Goal: Task Accomplishment & Management: Manage account settings

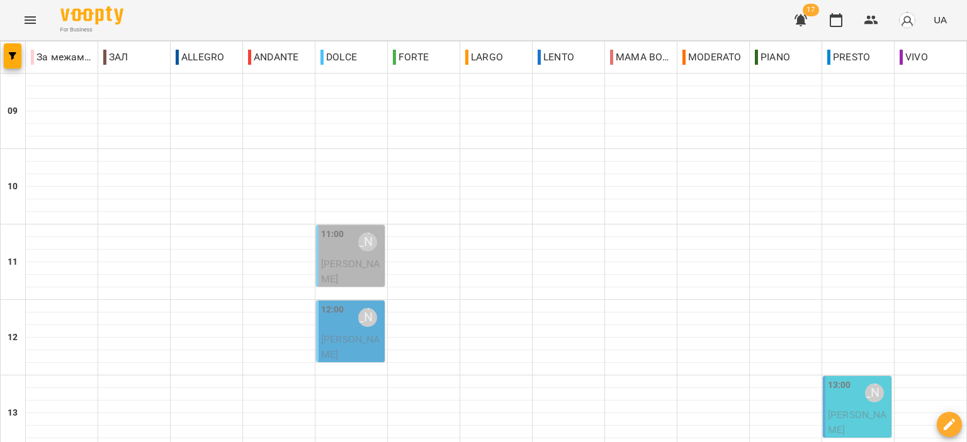
click at [356, 251] on div "[PERSON_NAME]" at bounding box center [367, 242] width 29 height 29
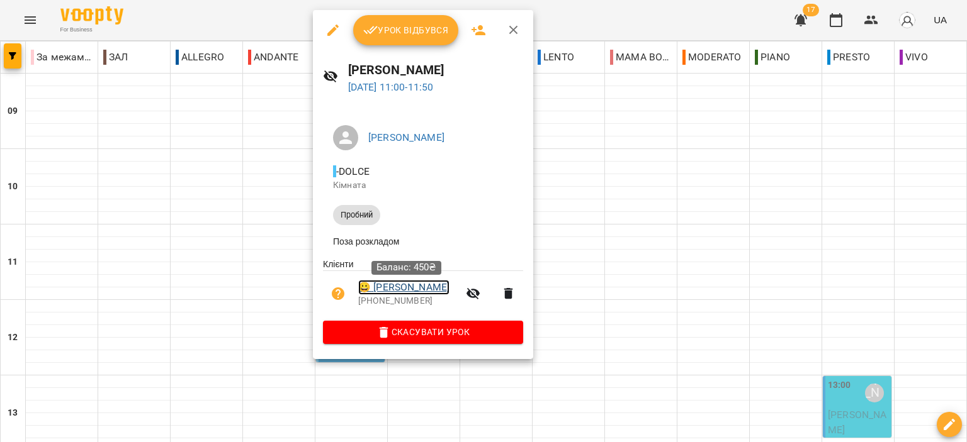
click at [408, 288] on link "😀 Ярошенко Злата" at bounding box center [403, 287] width 91 height 15
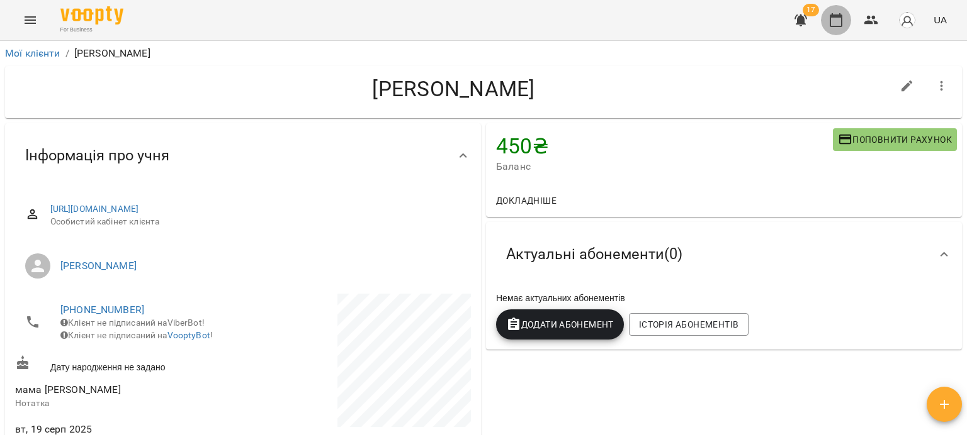
click at [839, 22] on icon "button" at bounding box center [835, 20] width 15 height 15
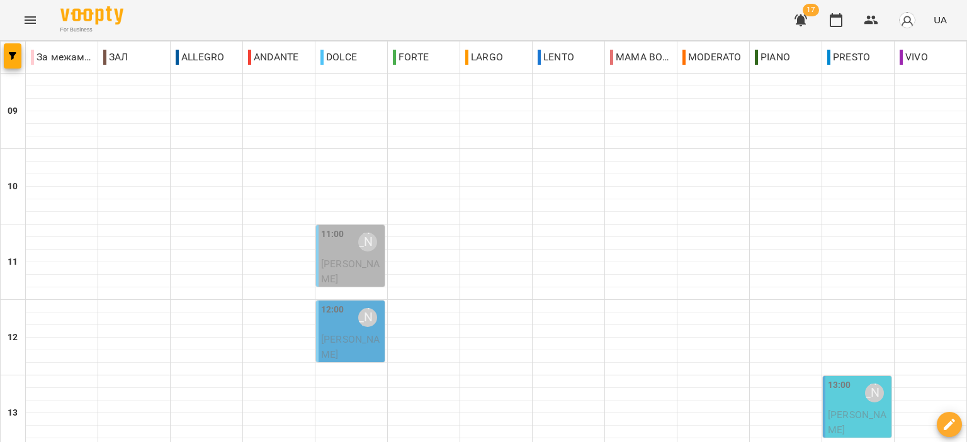
scroll to position [126, 0]
click at [338, 258] on span "[PERSON_NAME]" at bounding box center [350, 271] width 59 height 27
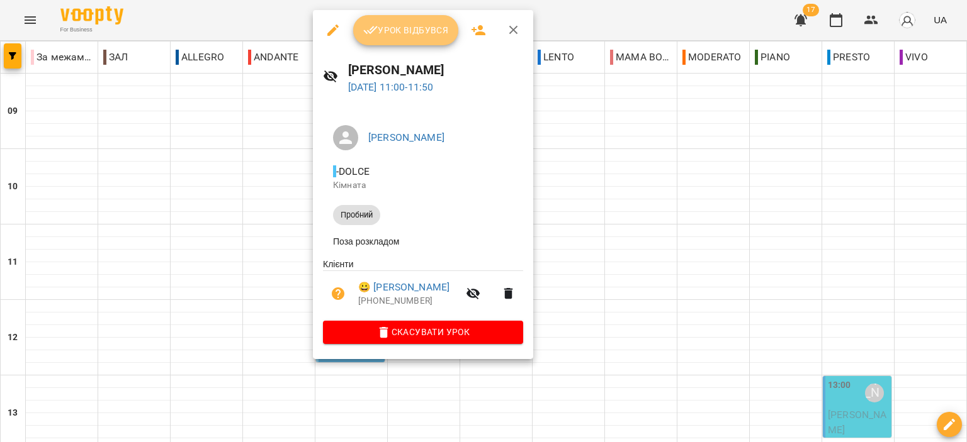
click at [420, 25] on span "Урок відбувся" at bounding box center [406, 30] width 86 height 15
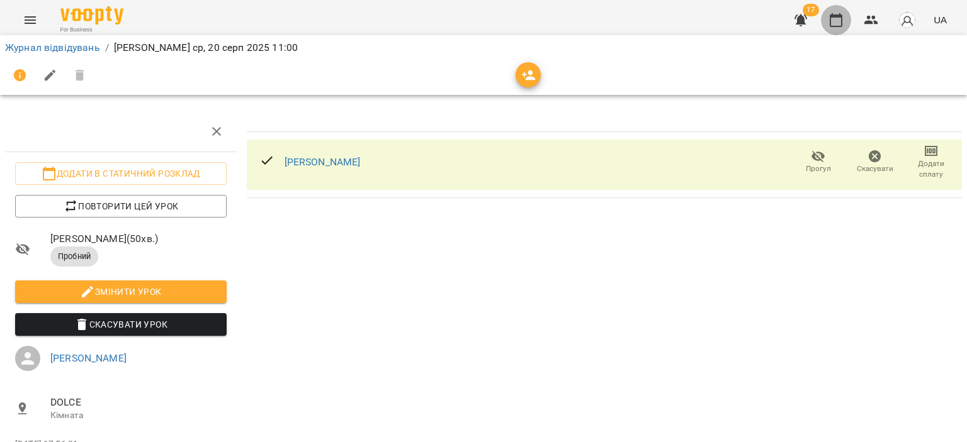
click at [838, 21] on icon "button" at bounding box center [835, 20] width 15 height 15
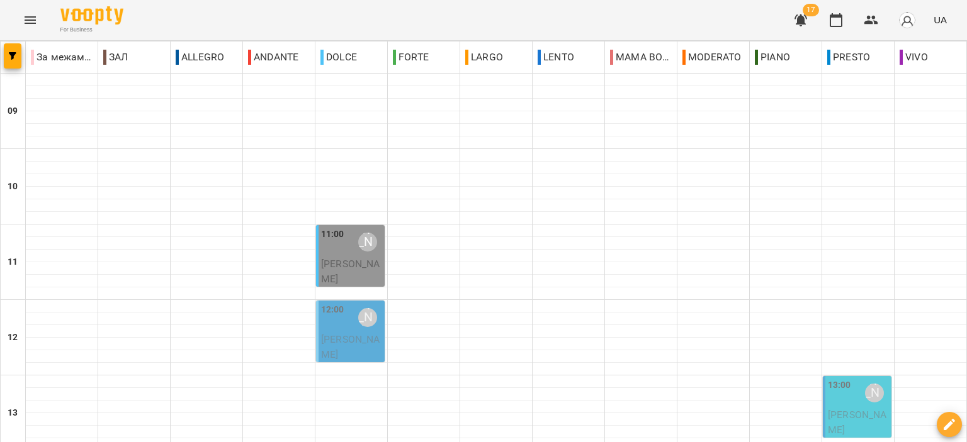
click at [349, 267] on span "[PERSON_NAME]" at bounding box center [350, 271] width 59 height 27
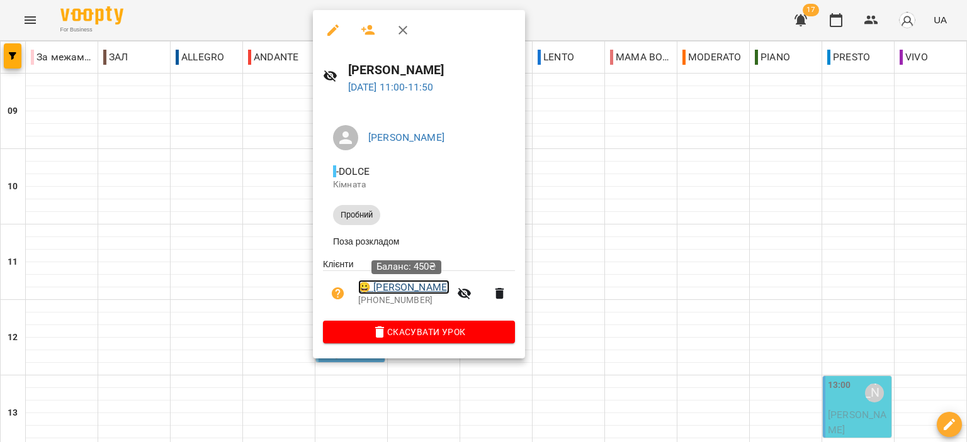
click at [422, 289] on link "😀 Ярошенко Злата" at bounding box center [403, 287] width 91 height 15
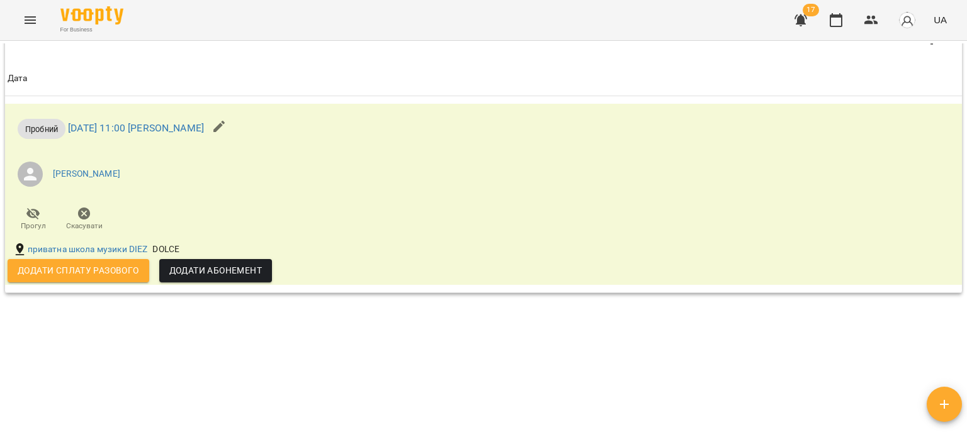
scroll to position [749, 0]
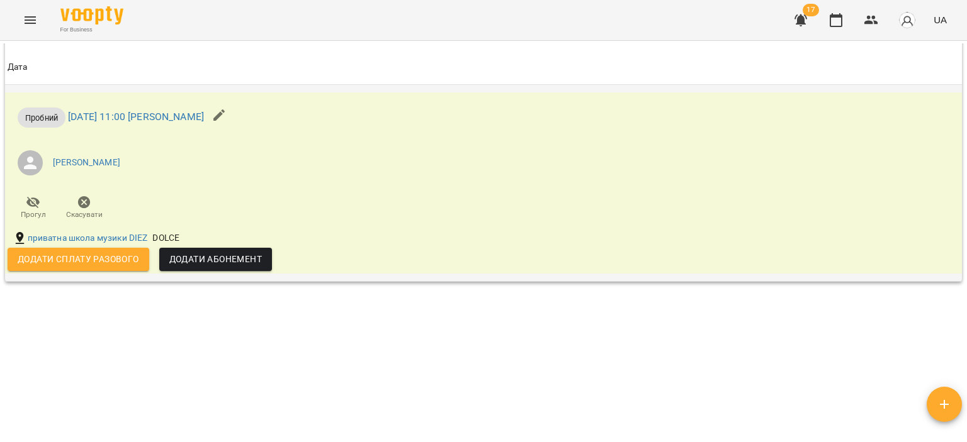
click at [115, 264] on span "Додати сплату разового" at bounding box center [78, 259] width 121 height 15
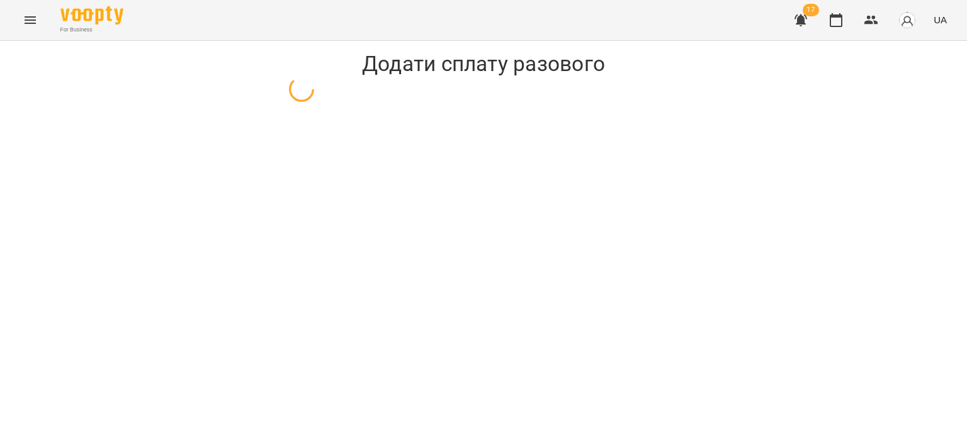
select select "*******"
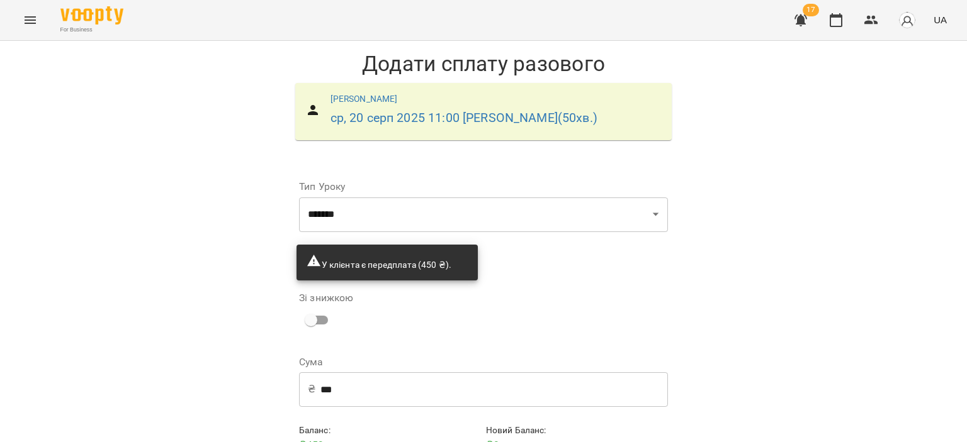
scroll to position [60, 0]
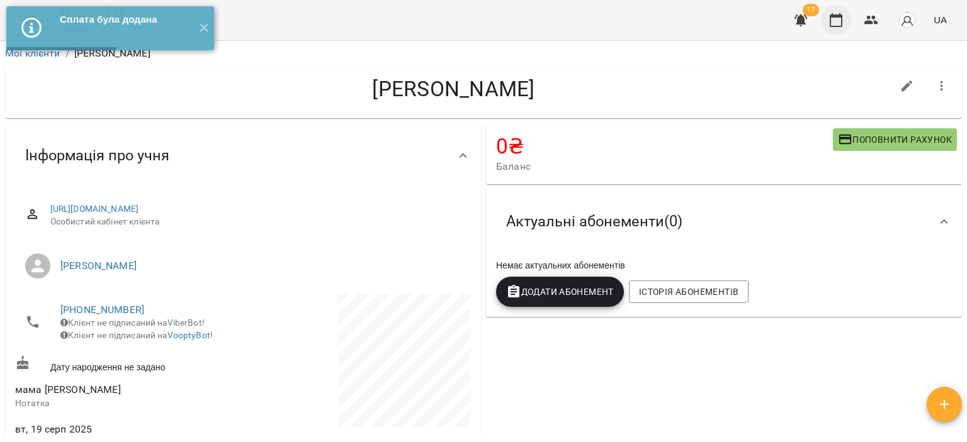
click at [841, 31] on button "button" at bounding box center [836, 20] width 30 height 30
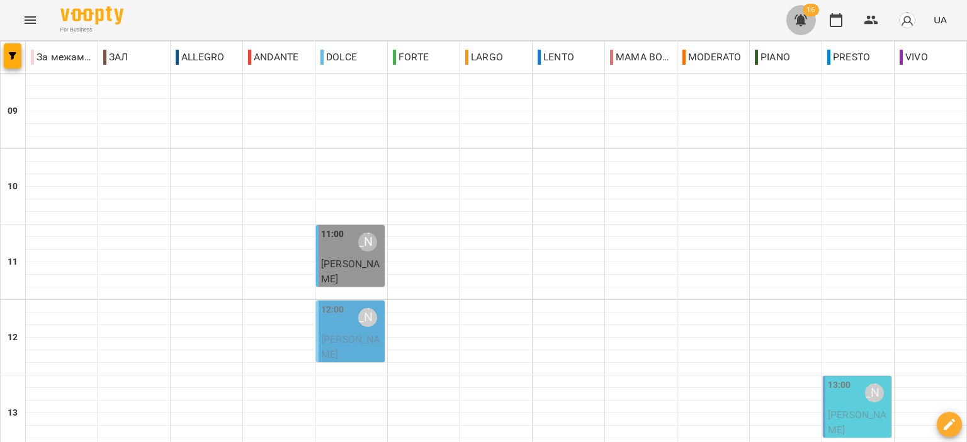
click at [806, 24] on icon "button" at bounding box center [800, 20] width 15 height 15
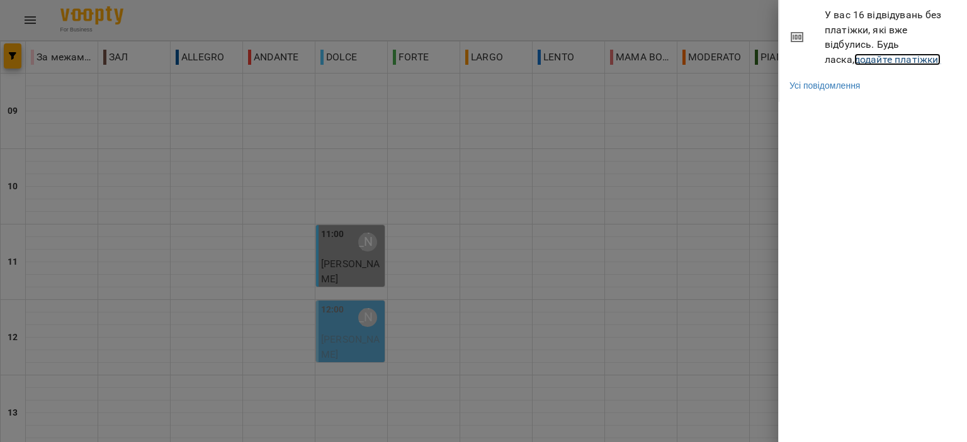
click at [854, 55] on link "додайте платіжки!" at bounding box center [897, 59] width 87 height 12
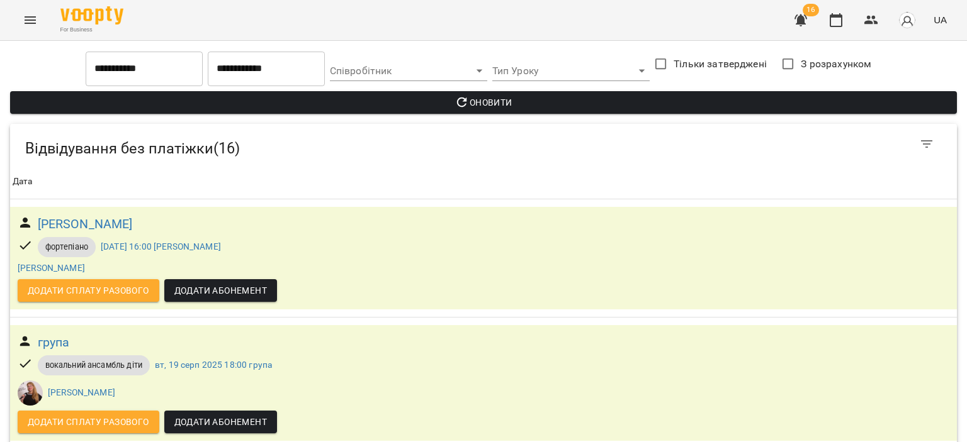
scroll to position [252, 0]
click at [93, 415] on span "Додати сплату разового" at bounding box center [88, 422] width 121 height 15
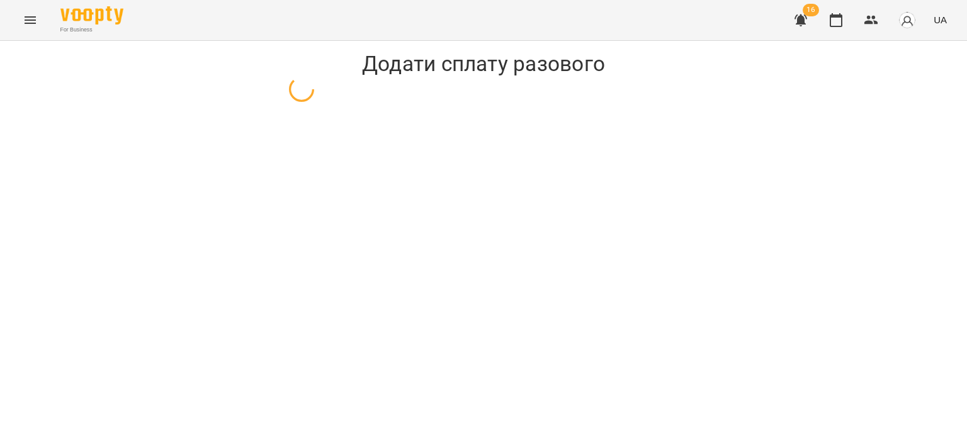
select select "**********"
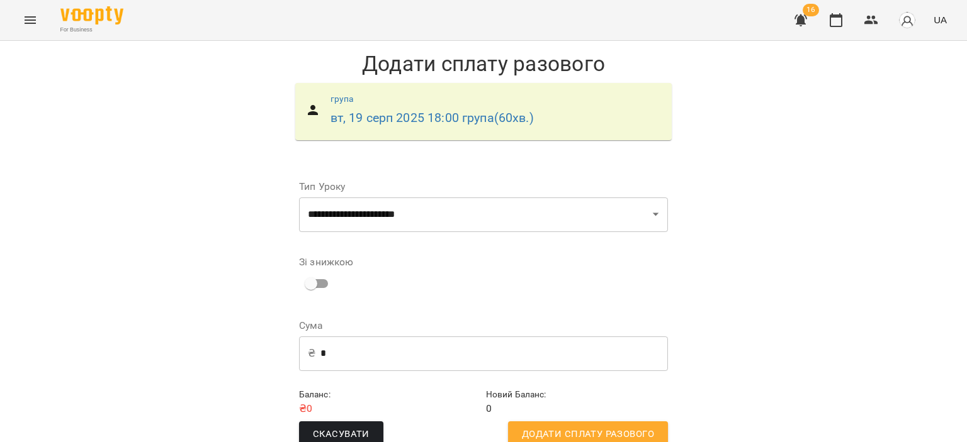
scroll to position [25, 0]
click at [604, 427] on span "Додати сплату разового" at bounding box center [588, 435] width 132 height 16
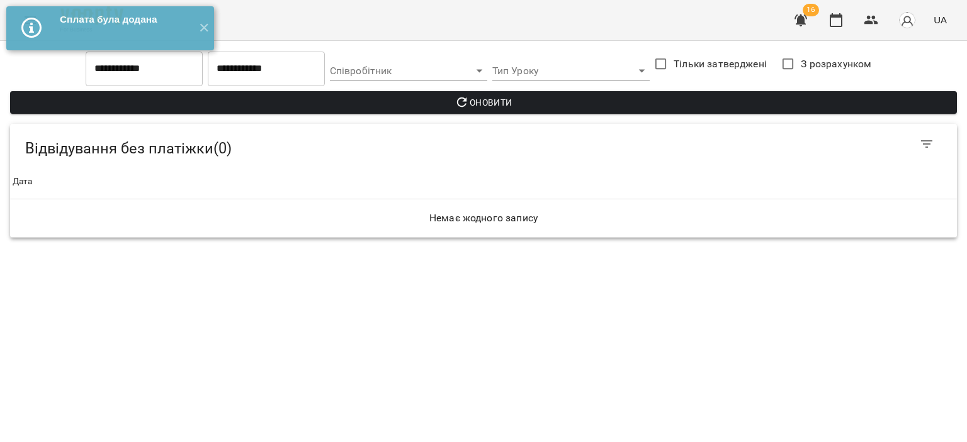
click at [804, 23] on icon "button" at bounding box center [800, 20] width 13 height 12
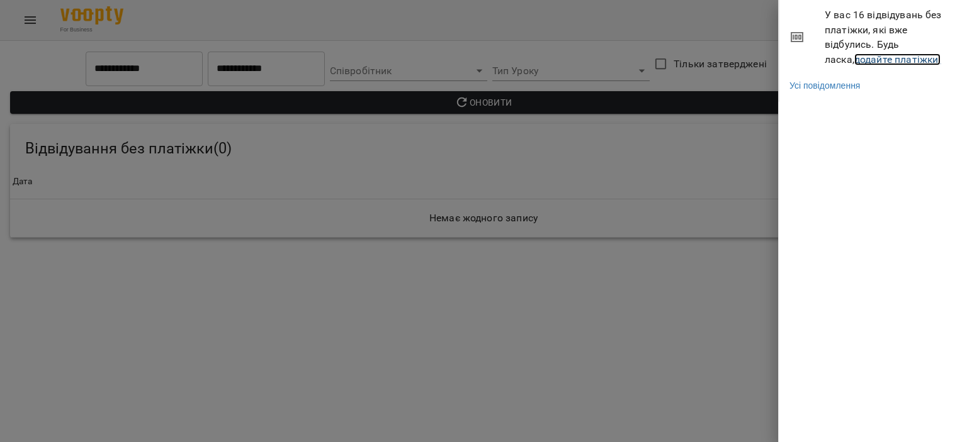
click at [865, 56] on link "додайте платіжки!" at bounding box center [897, 59] width 87 height 12
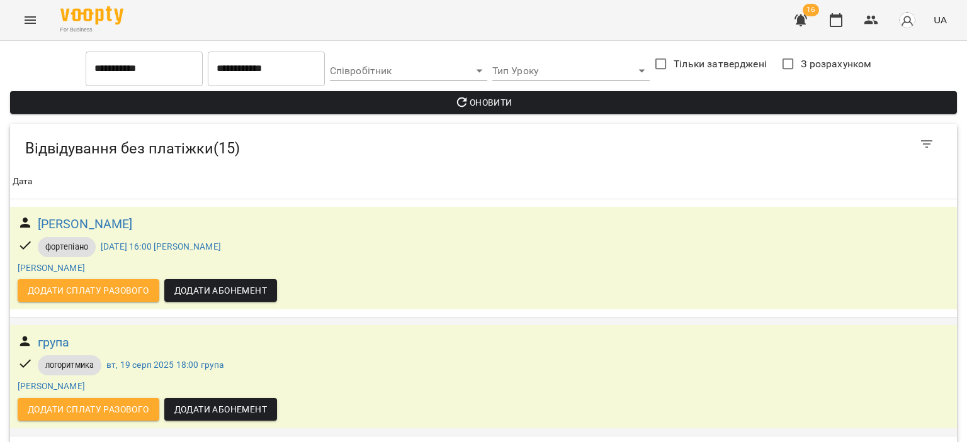
click at [128, 414] on span "Додати сплату разового" at bounding box center [88, 409] width 121 height 15
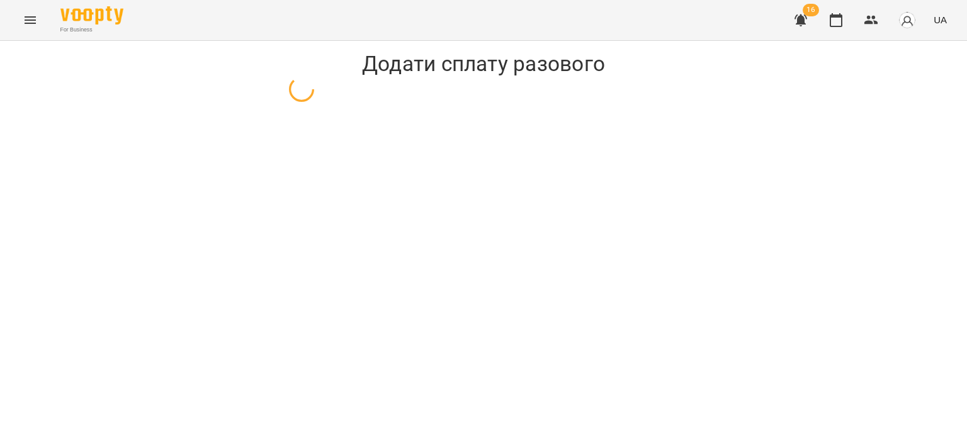
select select "**********"
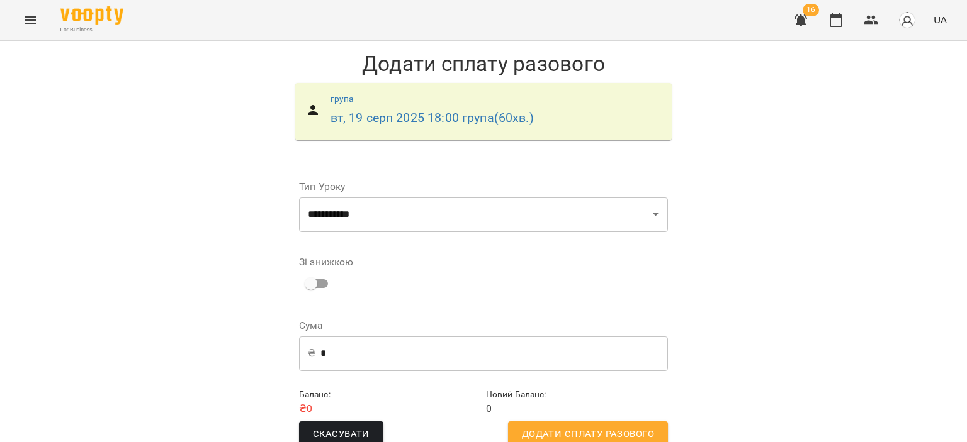
scroll to position [25, 0]
click at [563, 427] on span "Додати сплату разового" at bounding box center [588, 435] width 132 height 16
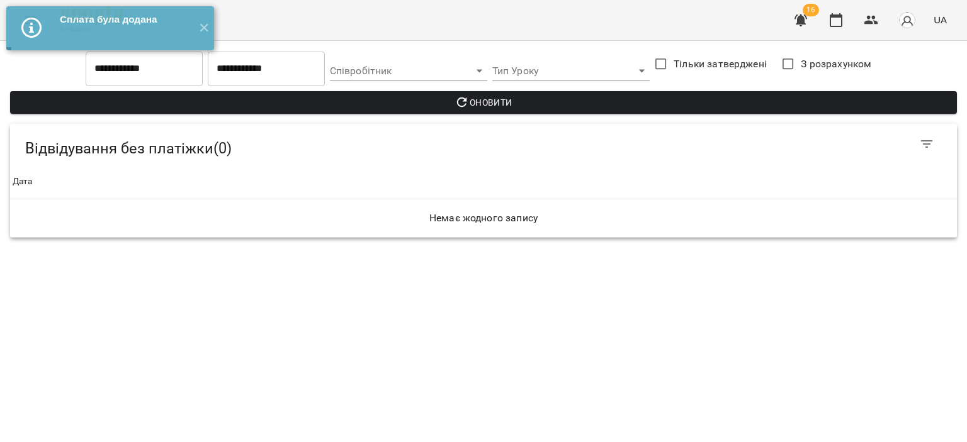
click at [806, 7] on span "16" at bounding box center [810, 10] width 16 height 13
click at [803, 21] on icon "button" at bounding box center [800, 20] width 13 height 12
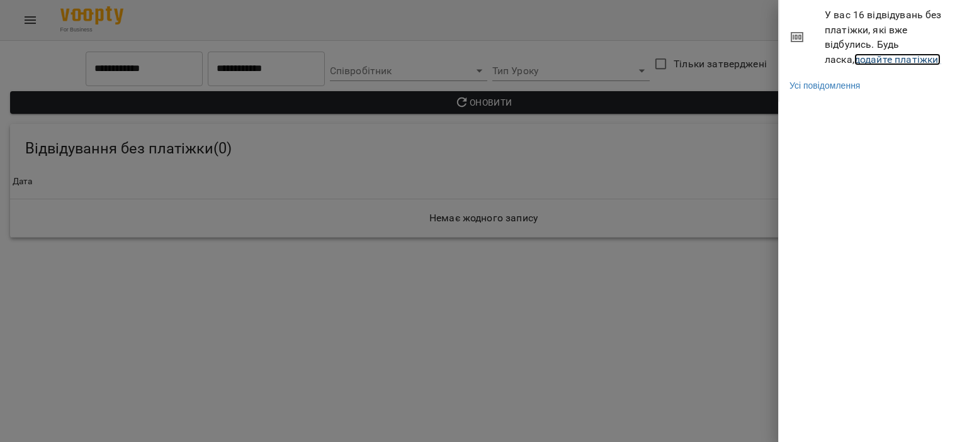
click at [854, 57] on link "додайте платіжки!" at bounding box center [897, 59] width 87 height 12
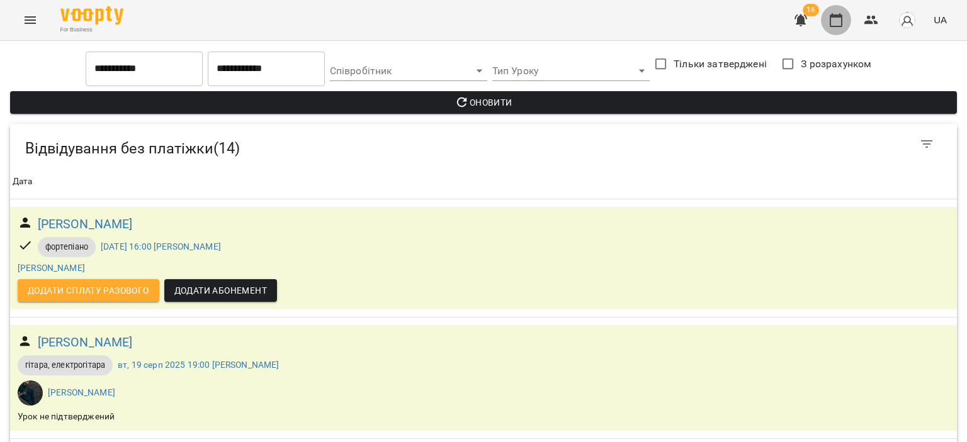
click at [844, 17] on button "button" at bounding box center [836, 20] width 30 height 30
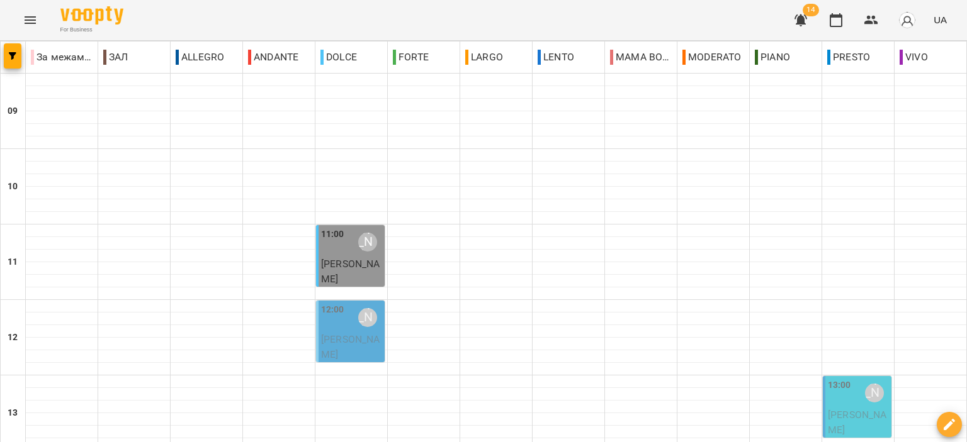
scroll to position [558, 0]
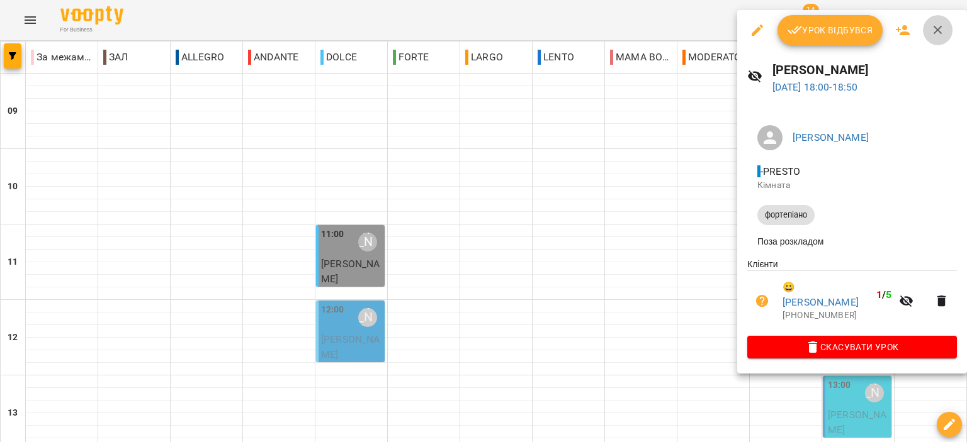
click at [947, 29] on button "button" at bounding box center [938, 30] width 30 height 30
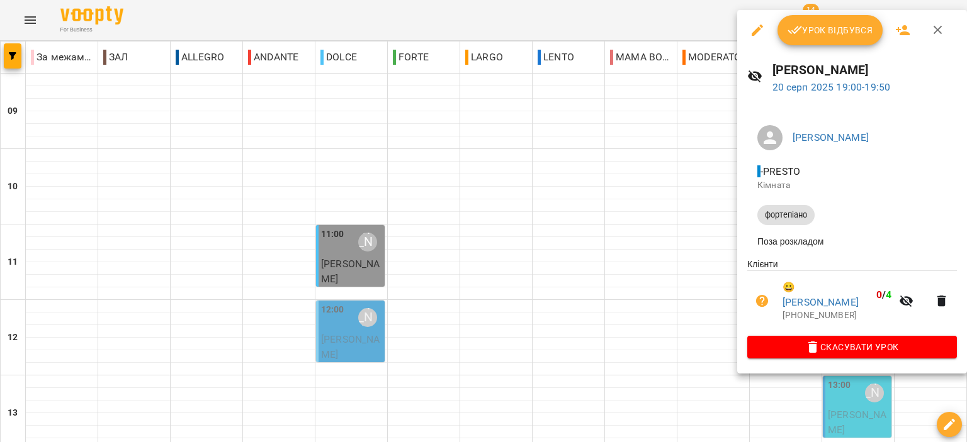
click at [938, 28] on icon "button" at bounding box center [937, 30] width 9 height 9
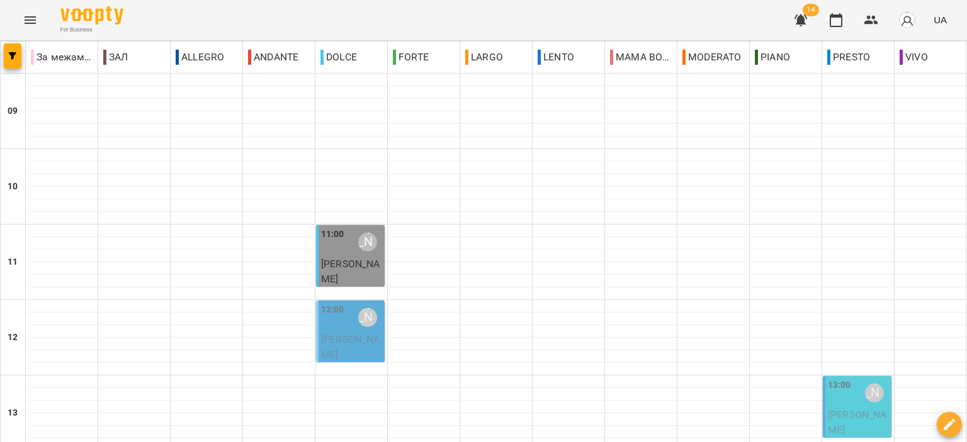
scroll to position [621, 0]
click at [342, 274] on p "[PERSON_NAME]" at bounding box center [351, 272] width 61 height 30
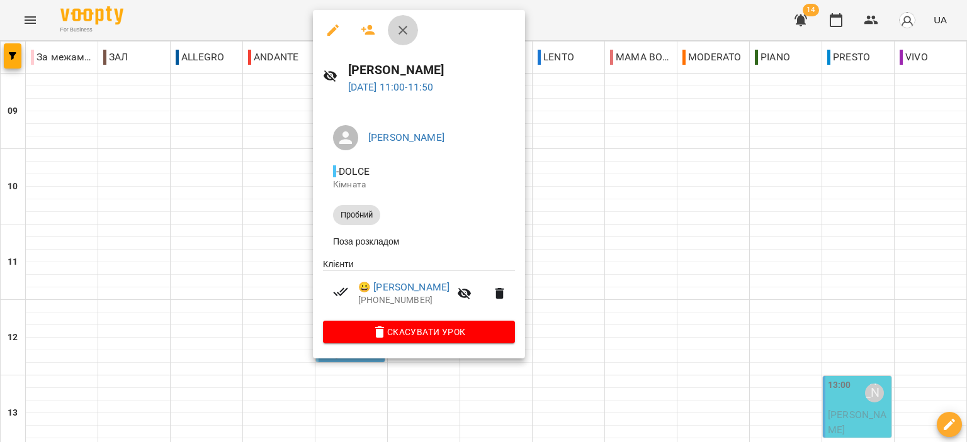
click at [406, 35] on icon "button" at bounding box center [402, 30] width 15 height 15
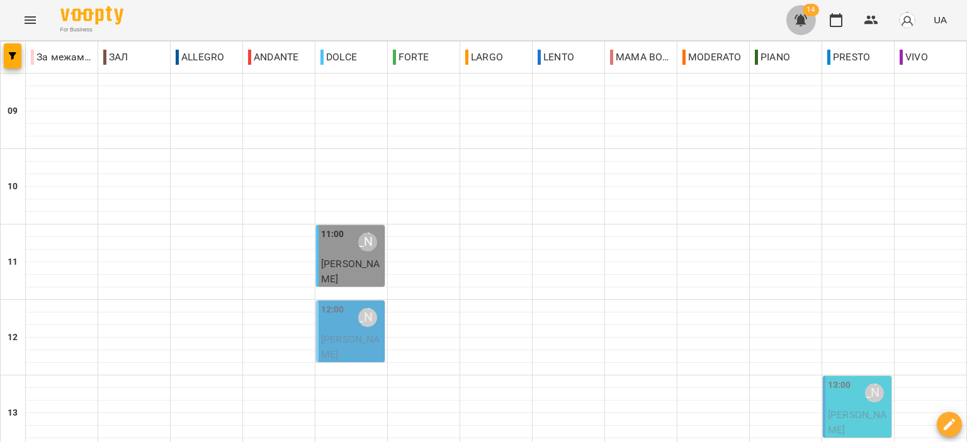
click at [811, 22] on button "button" at bounding box center [800, 20] width 30 height 30
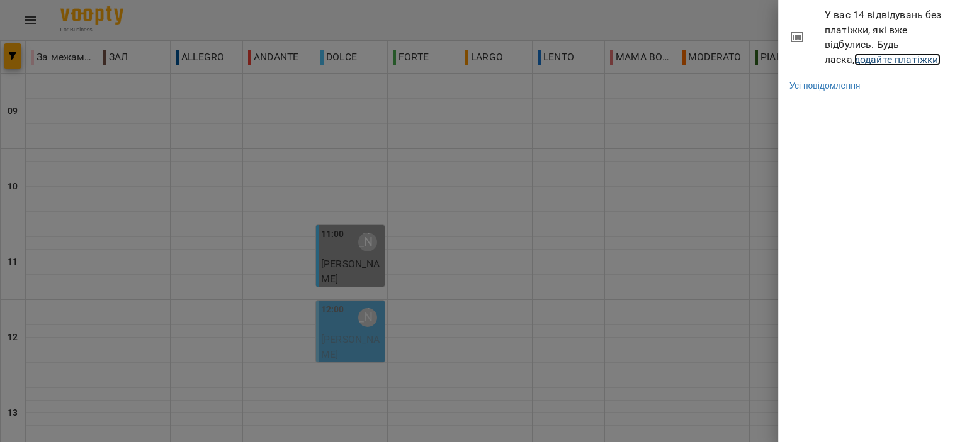
click at [889, 62] on link "додайте платіжки!" at bounding box center [897, 59] width 87 height 12
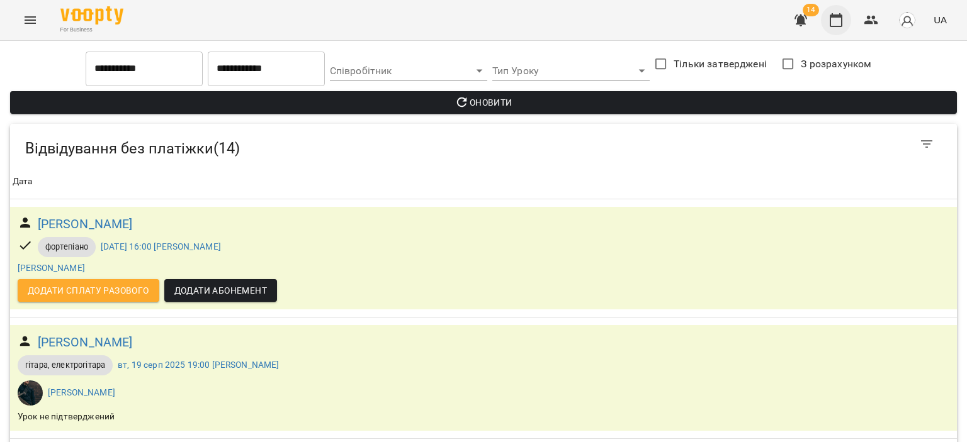
click at [826, 18] on button "button" at bounding box center [836, 20] width 30 height 30
